Goal: Use online tool/utility: Utilize a website feature to perform a specific function

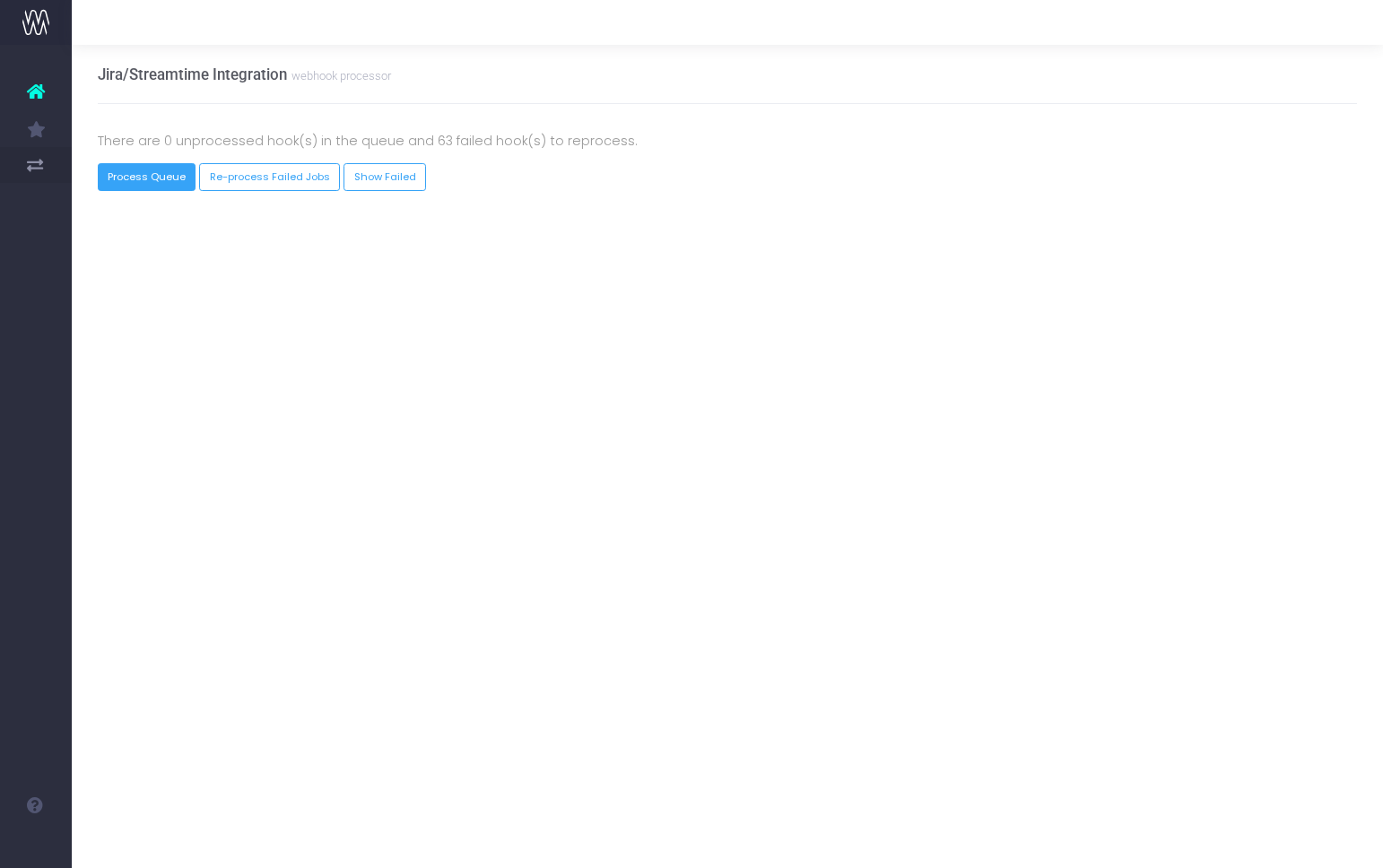
click at [166, 171] on button "Process Queue" at bounding box center [148, 177] width 99 height 28
click at [160, 177] on button "Process Queue" at bounding box center [148, 177] width 99 height 28
click at [148, 181] on button "Process Queue" at bounding box center [148, 177] width 99 height 28
click at [160, 174] on button "Process Queue" at bounding box center [148, 177] width 99 height 28
click at [183, 173] on button "Process Queue" at bounding box center [162, 177] width 127 height 28
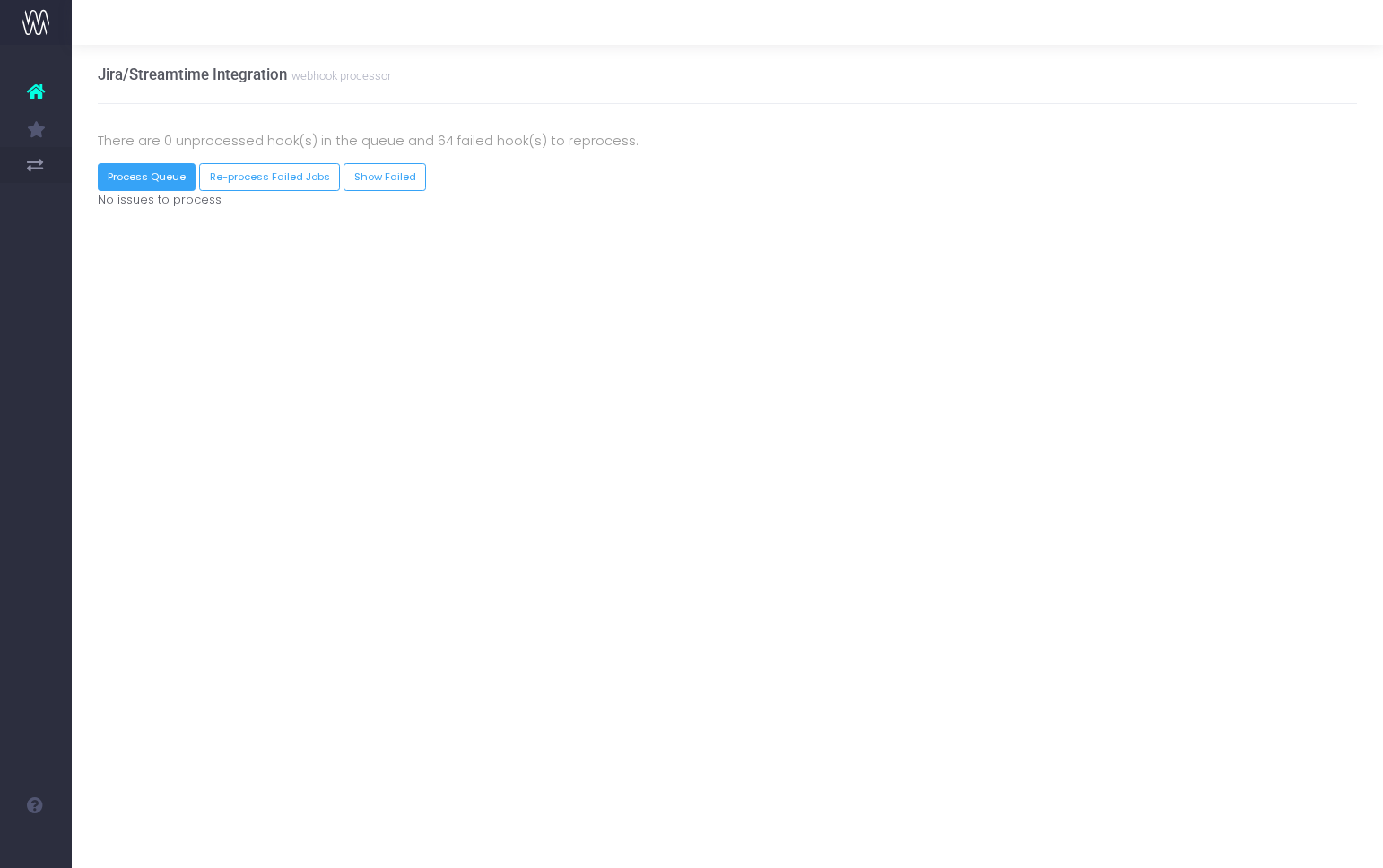
click at [162, 175] on button "Process Queue" at bounding box center [148, 177] width 99 height 28
